Goal: Book appointment/travel/reservation

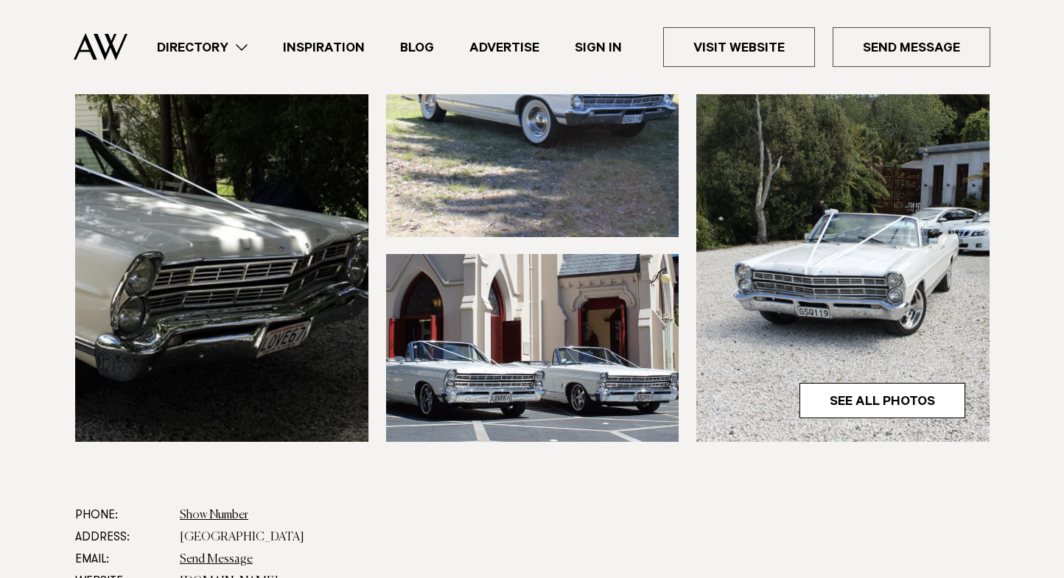
scroll to position [337, 0]
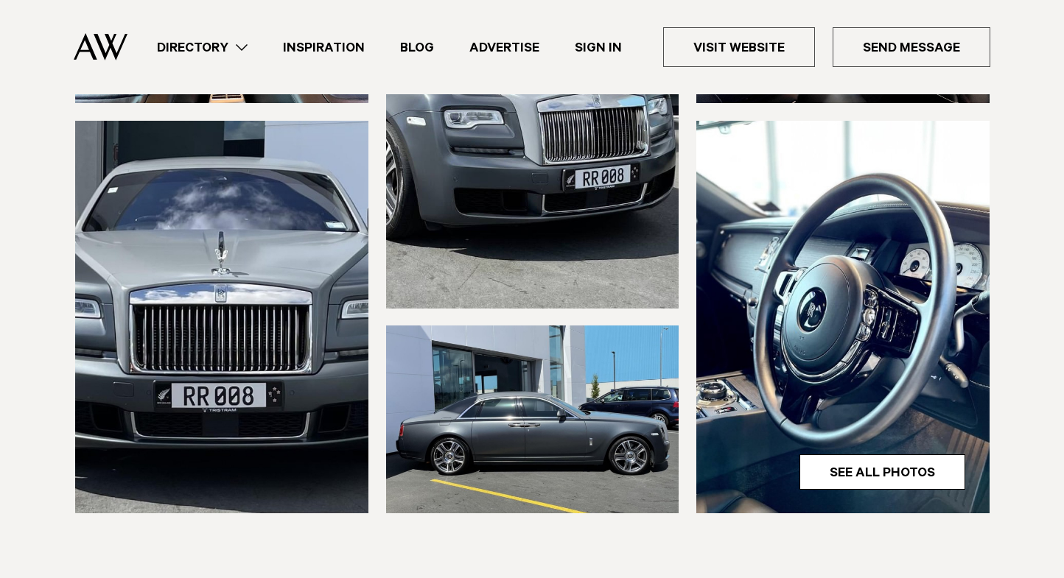
scroll to position [347, 0]
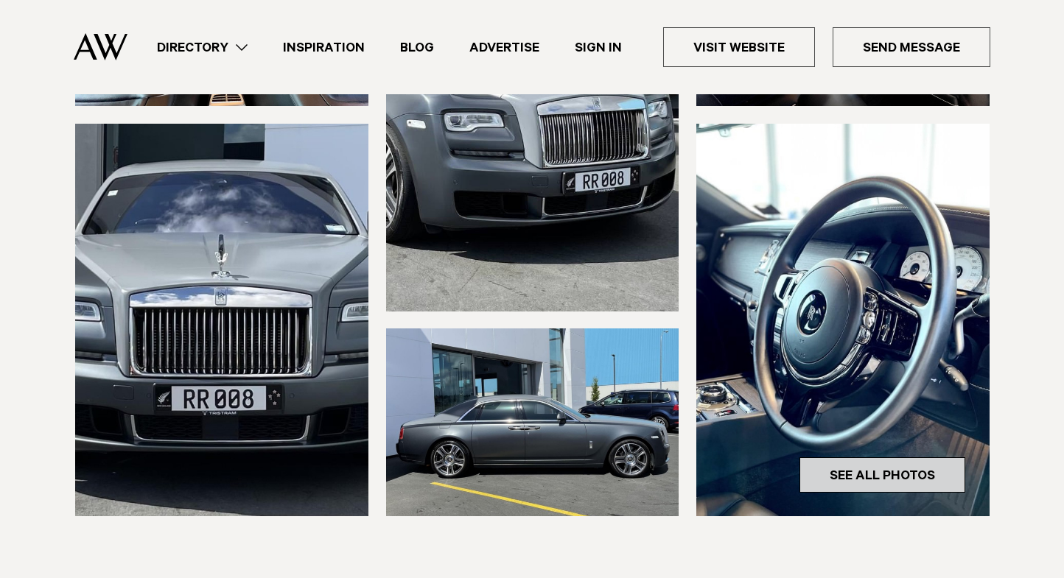
click at [875, 480] on link "See All Photos" at bounding box center [882, 475] width 166 height 35
